Goal: Task Accomplishment & Management: Manage account settings

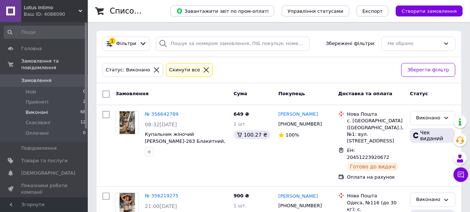
click at [54, 107] on li "Виконані 68" at bounding box center [45, 112] width 90 height 10
click at [458, 177] on icon at bounding box center [460, 174] width 7 height 7
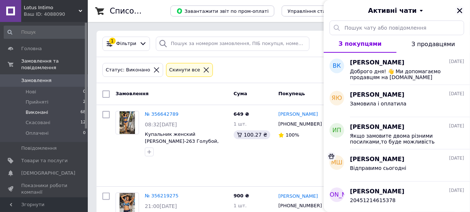
click at [462, 9] on icon "Закрити" at bounding box center [459, 10] width 7 height 7
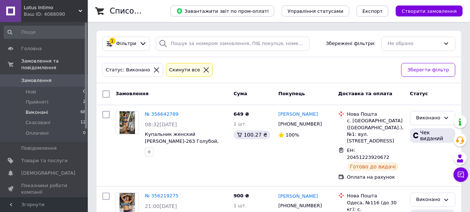
click at [54, 107] on li "Виконані 68" at bounding box center [45, 112] width 90 height 10
click at [50, 107] on li "Виконані 68" at bounding box center [45, 112] width 90 height 10
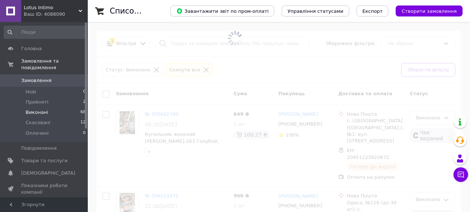
click at [50, 107] on li "Виконані 68" at bounding box center [45, 112] width 90 height 10
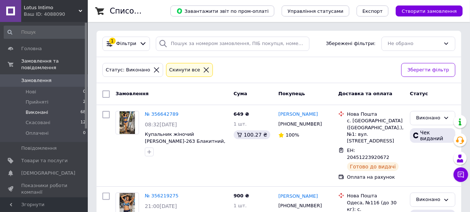
click at [60, 107] on li "Виконані 68" at bounding box center [45, 112] width 90 height 10
click at [53, 107] on li "Виконані 68" at bounding box center [45, 112] width 90 height 10
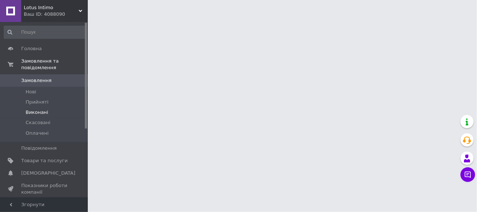
click at [52, 107] on li "Виконані" at bounding box center [45, 112] width 90 height 10
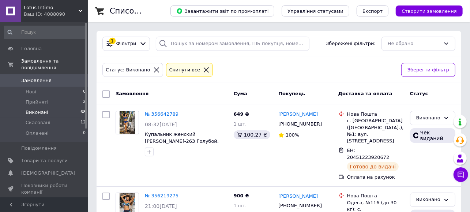
click at [52, 107] on li "Виконані 68" at bounding box center [45, 112] width 90 height 10
click at [42, 109] on span "Виконані" at bounding box center [37, 112] width 23 height 7
click at [60, 107] on li "Виконані 68" at bounding box center [45, 112] width 90 height 10
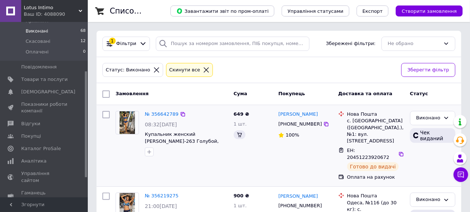
scroll to position [113, 0]
